Goal: Use online tool/utility: Utilize a website feature to perform a specific function

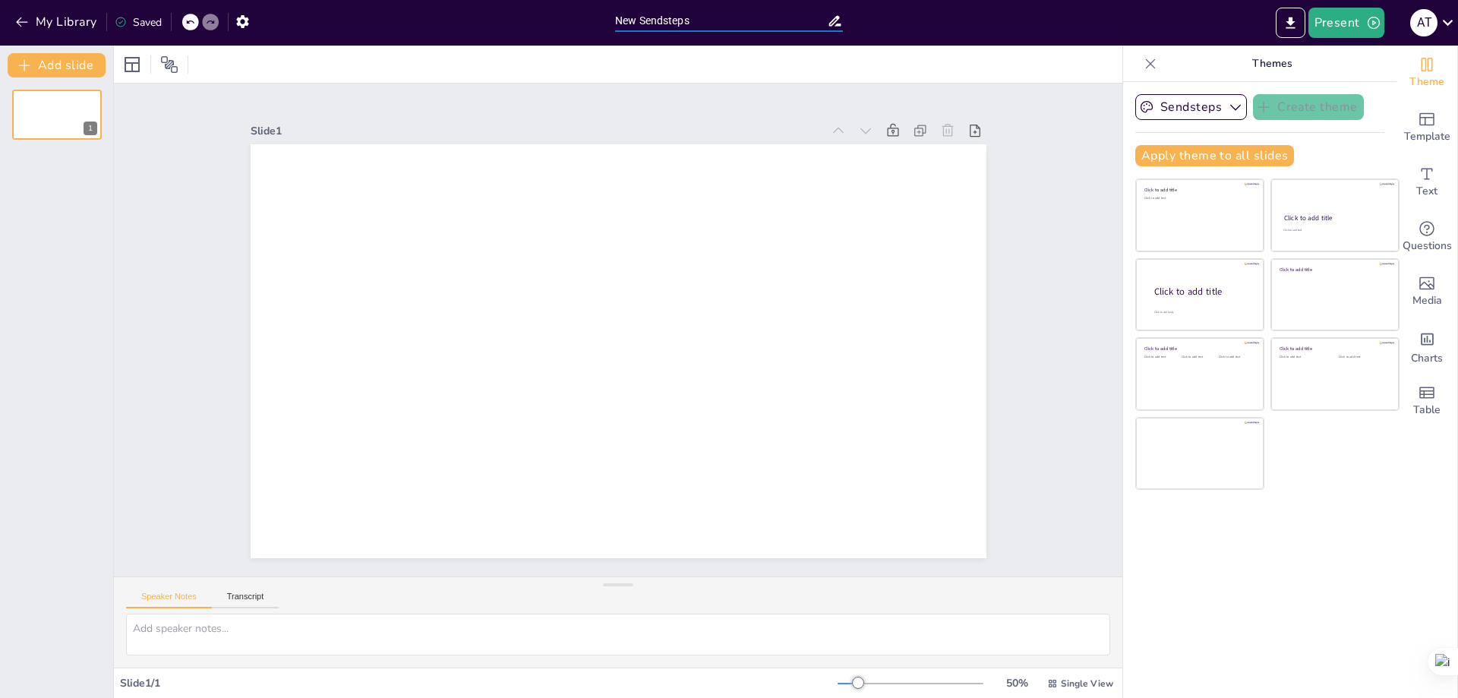
click at [637, 23] on input "New Sendsteps" at bounding box center [721, 21] width 212 height 22
paste input "Las normas de seguridad que debe cumplir un electricista profesional incluyen: …"
type input "NewLas normas de seguridad que debe cumplir un electricista profesional incluye…"
click at [26, 16] on icon "button" at bounding box center [21, 21] width 15 height 15
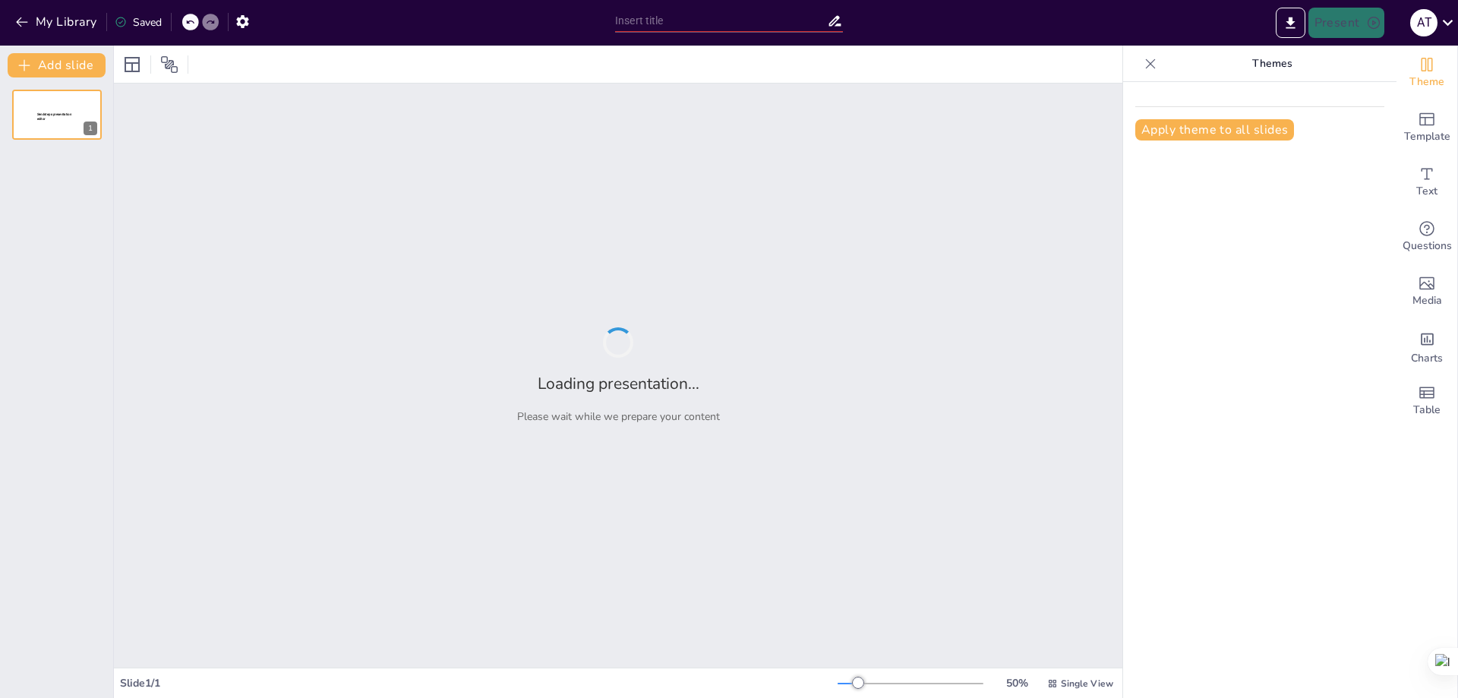
type input "NewLas normas de seguridad que debe cumplir un electricista profesional incluye…"
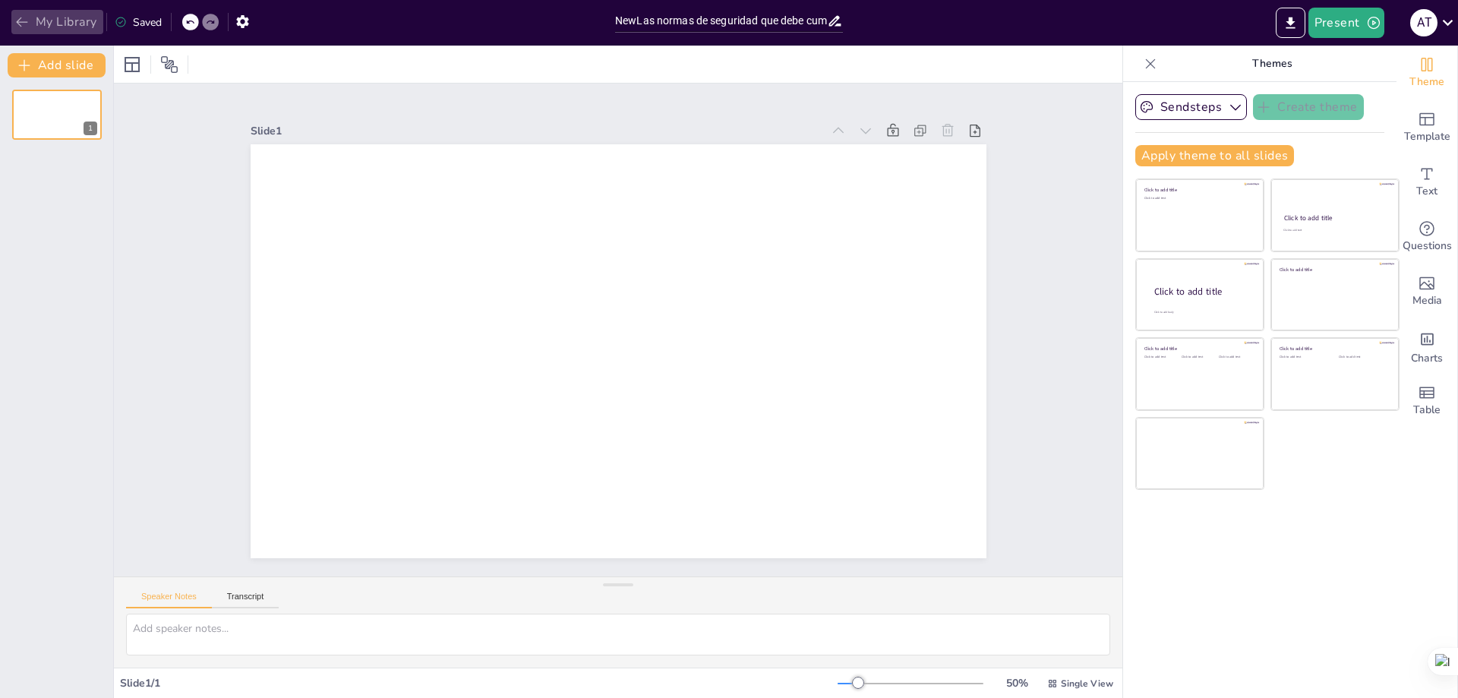
click at [30, 22] on button "My Library" at bounding box center [57, 22] width 92 height 24
